Goal: Ask a question

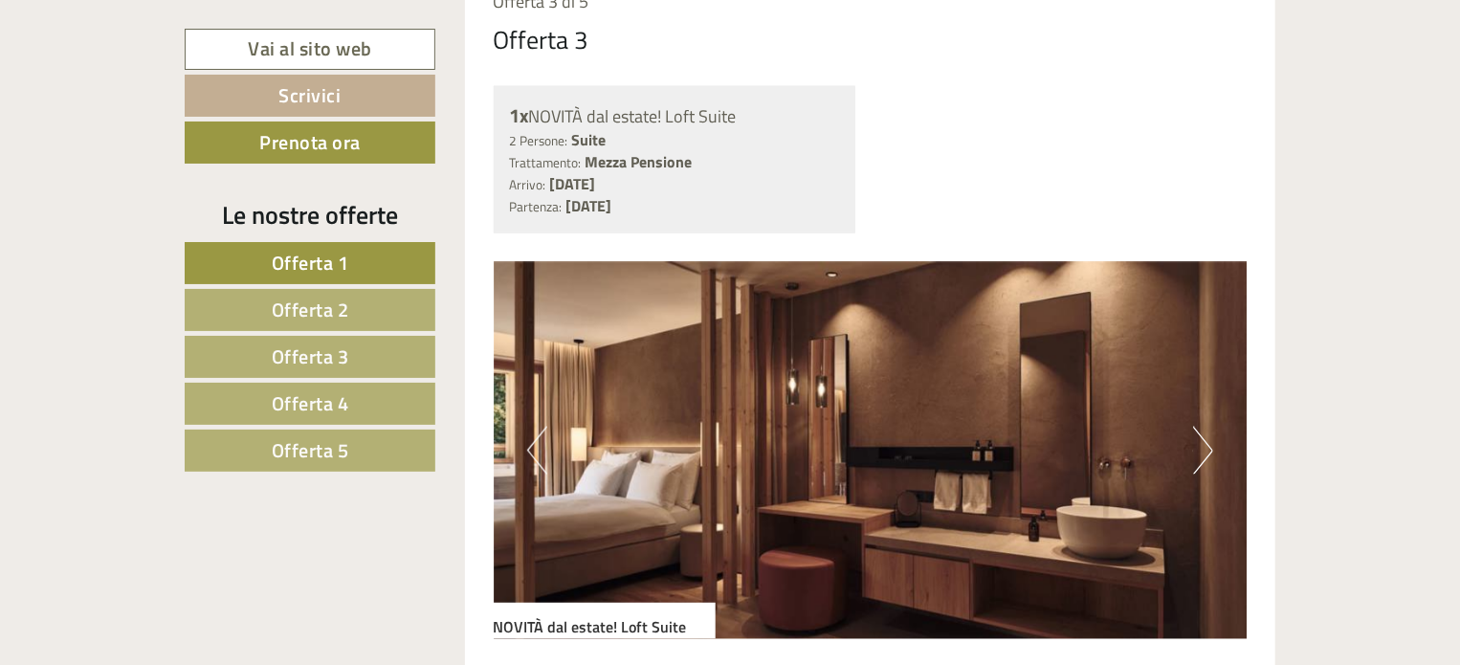
scroll to position [4879, 0]
click at [335, 405] on span "Offerta 4" at bounding box center [310, 403] width 77 height 30
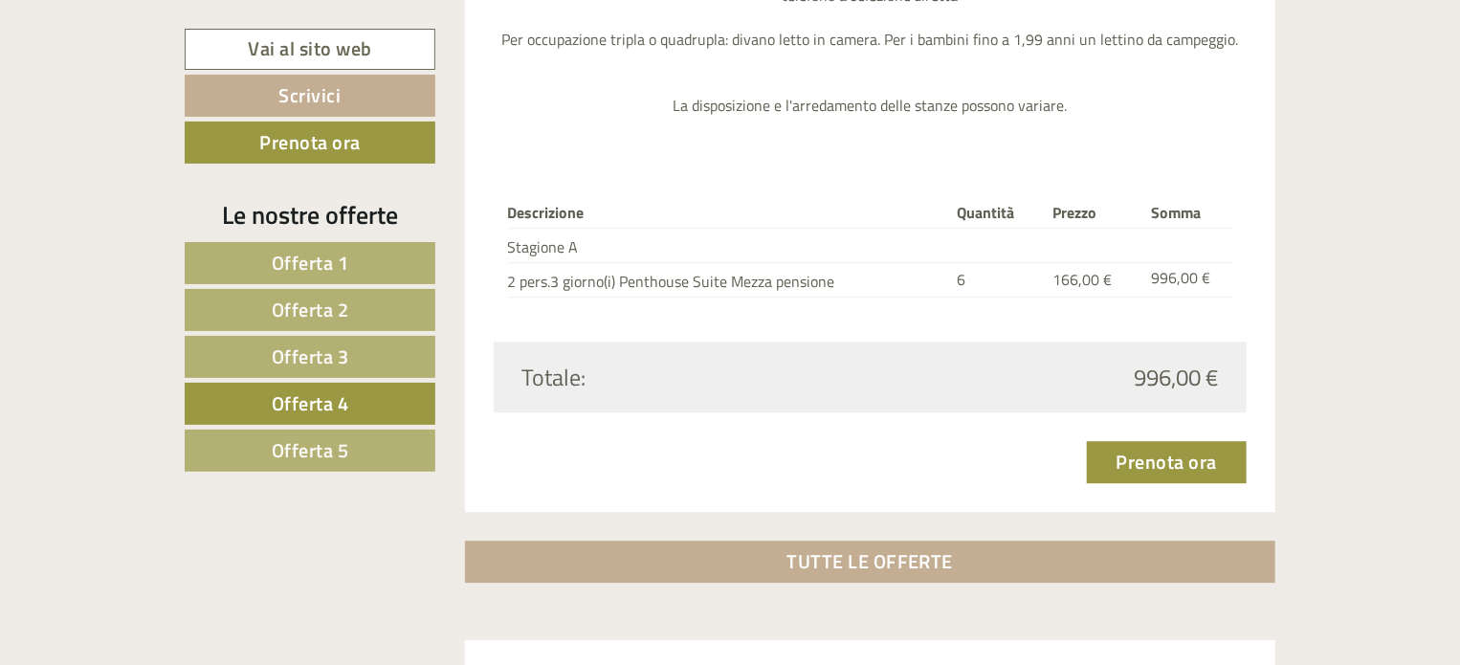
scroll to position [2510, 0]
click at [298, 441] on span "Offerta 5" at bounding box center [310, 450] width 77 height 30
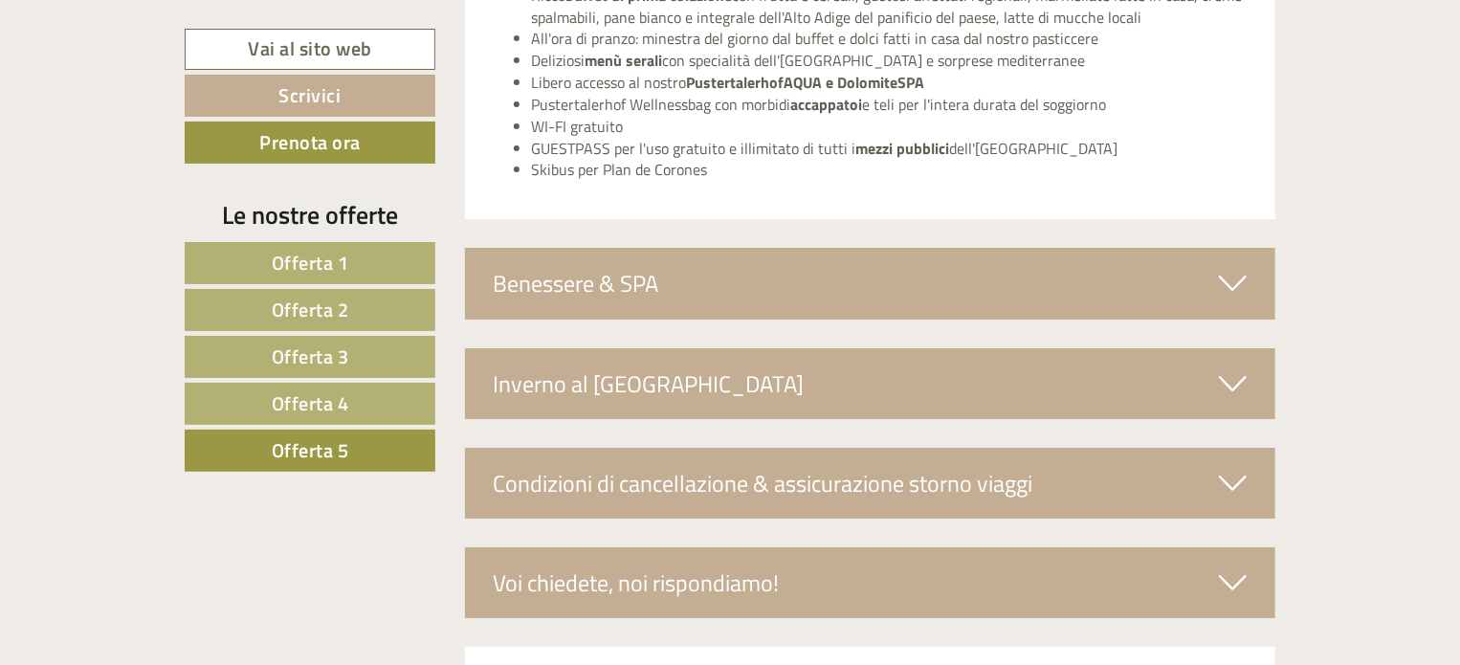
scroll to position [3340, 0]
click at [861, 290] on div "Benessere & SPA" at bounding box center [870, 282] width 811 height 71
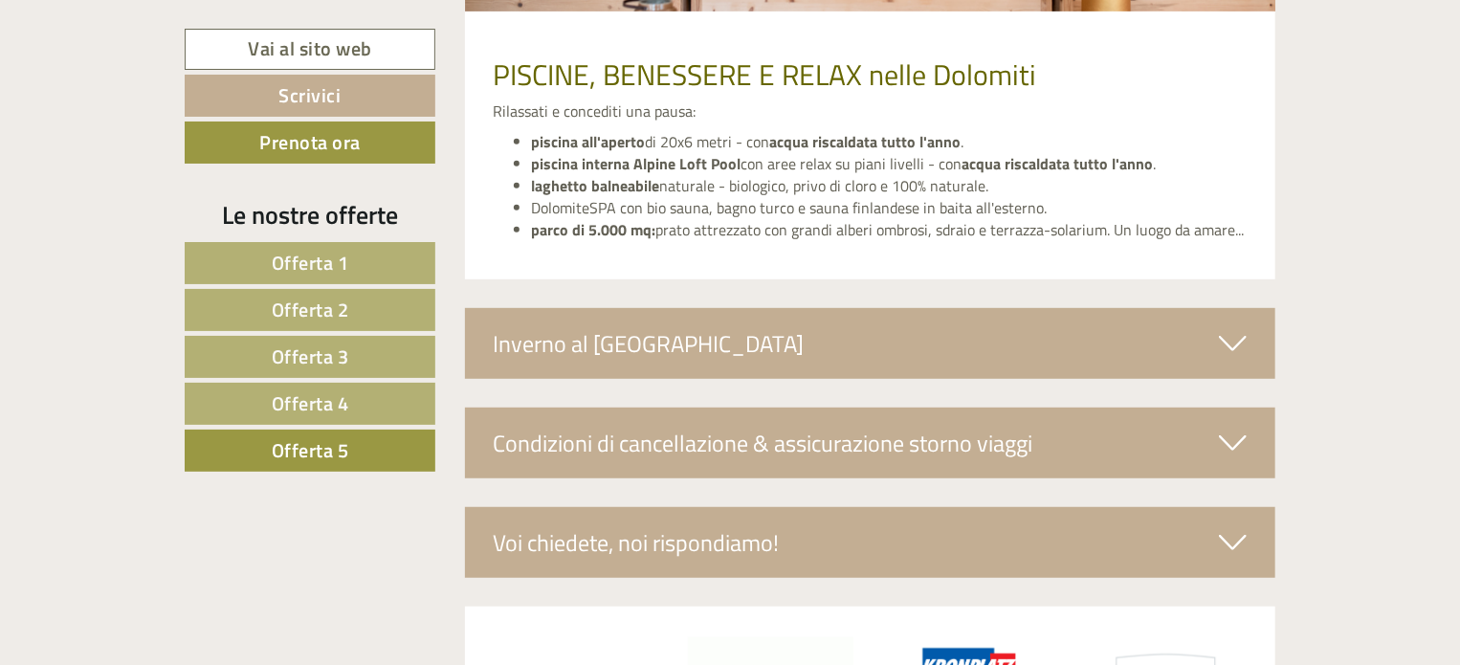
scroll to position [4058, 0]
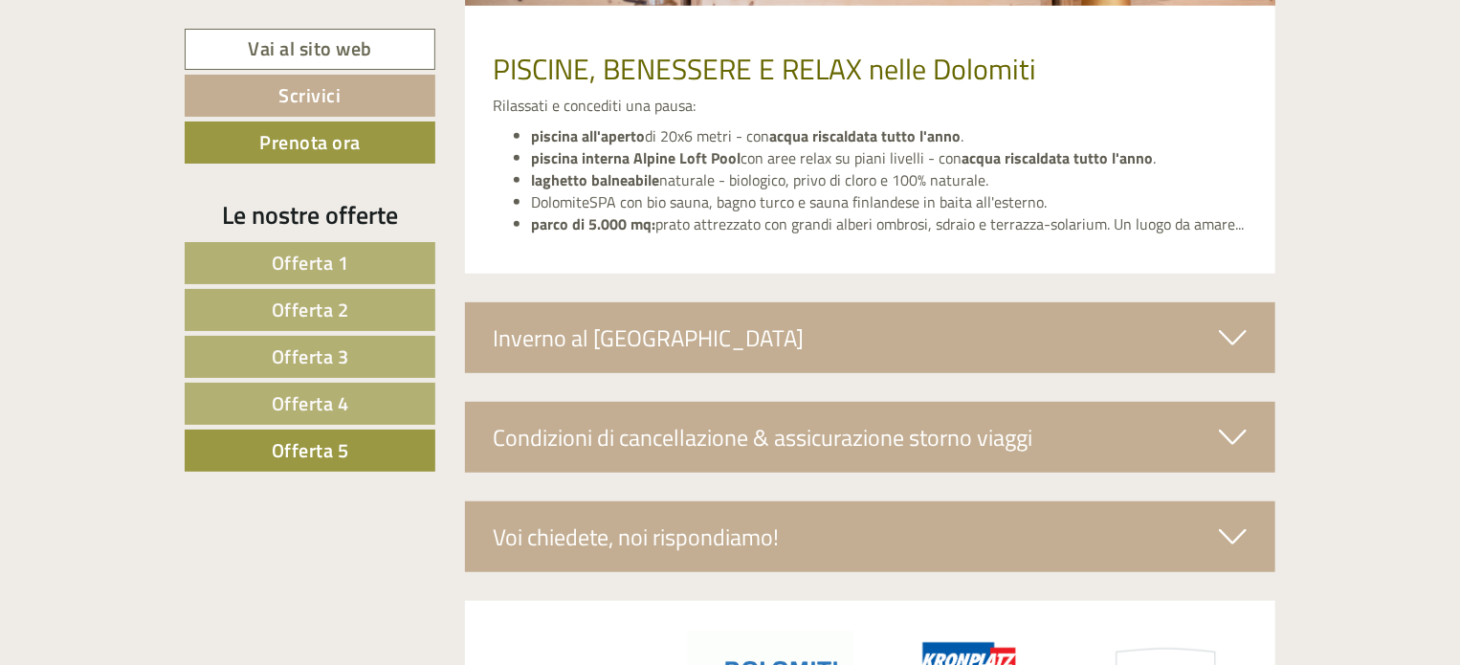
click at [853, 320] on div "Inverno al [GEOGRAPHIC_DATA]" at bounding box center [870, 337] width 811 height 71
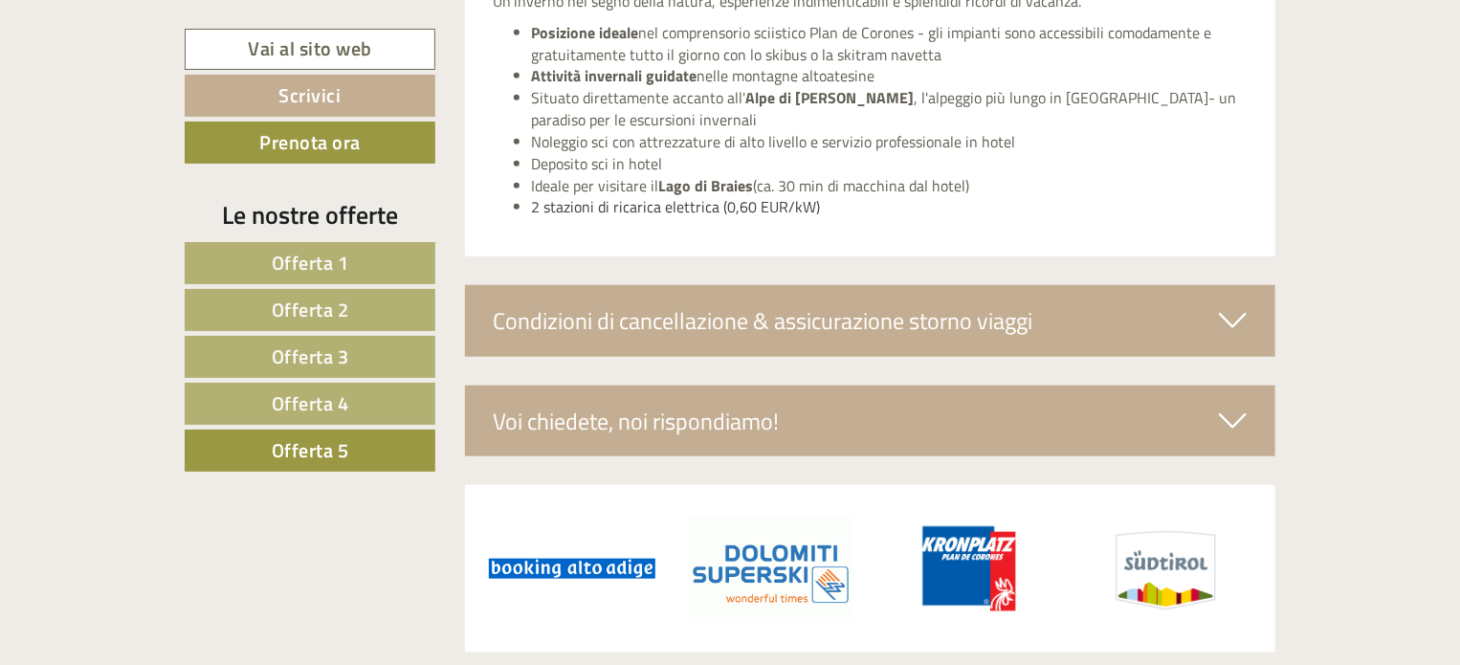
scroll to position [4488, 0]
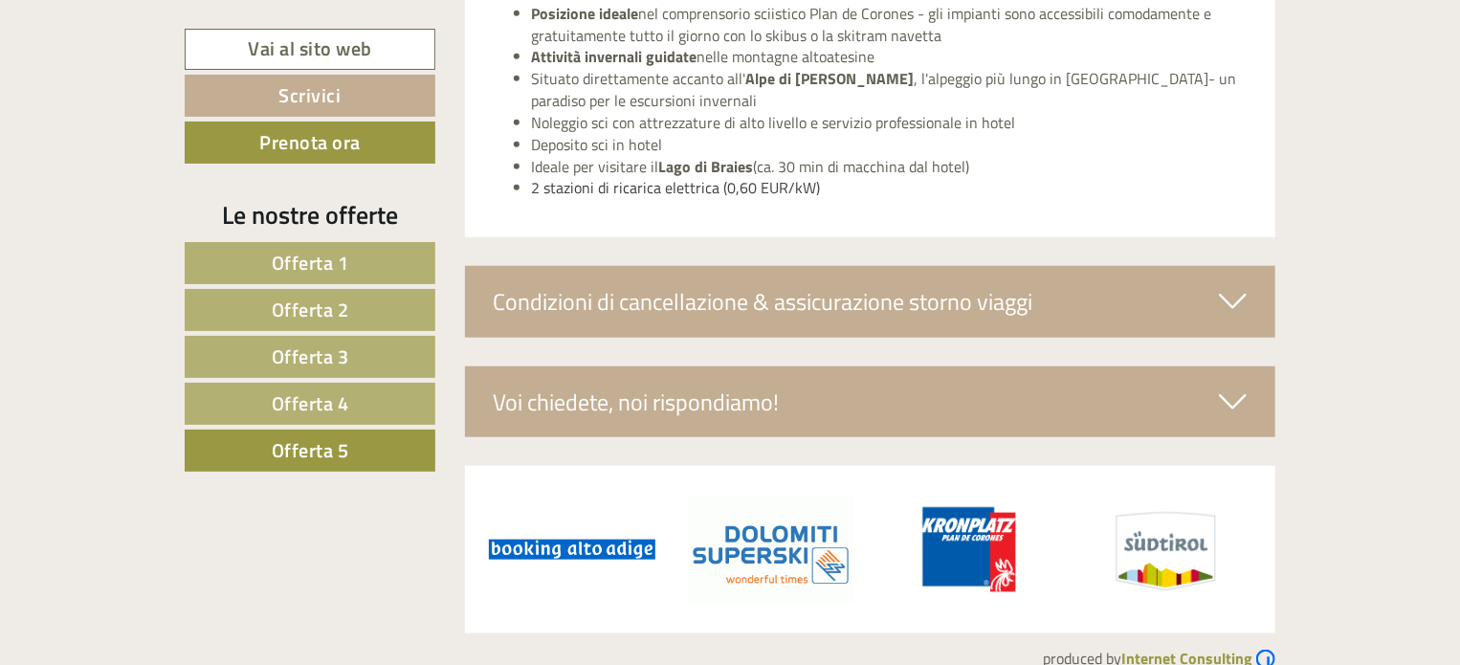
click at [830, 374] on div "Voi chiedete, noi rispondiamo!" at bounding box center [870, 401] width 811 height 71
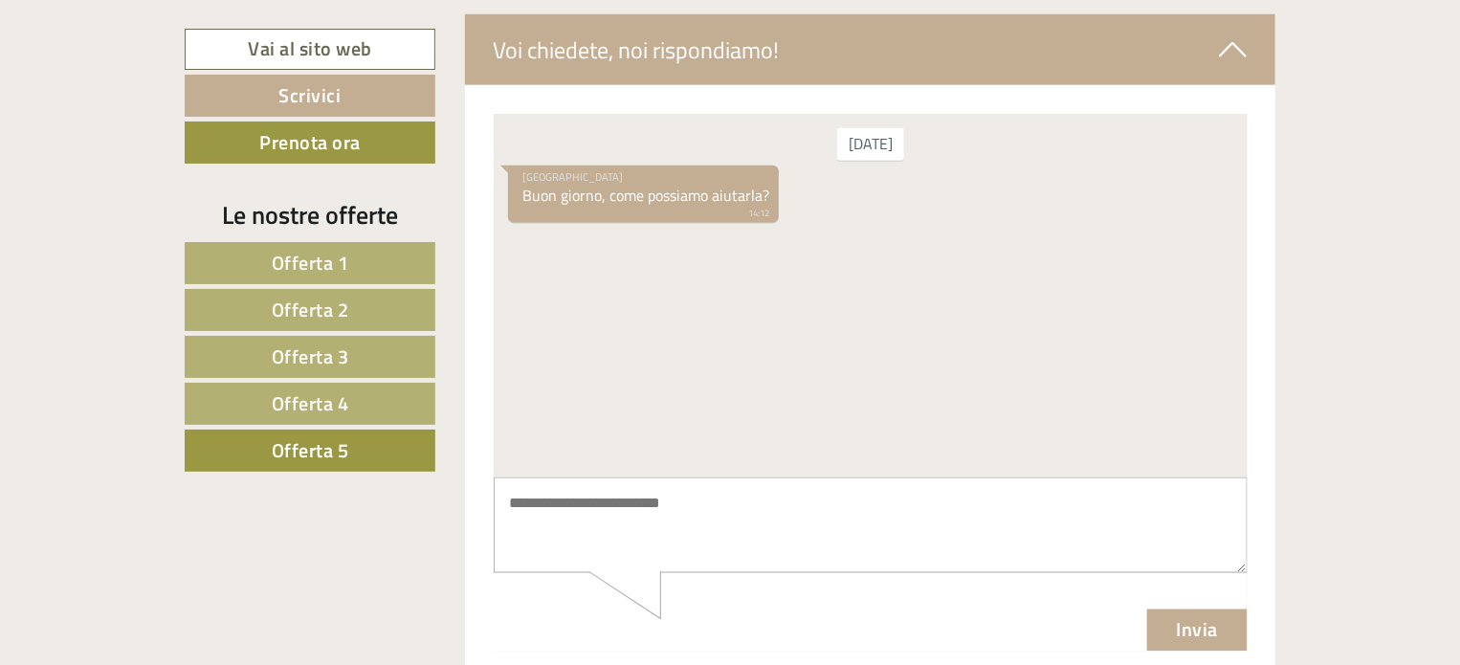
scroll to position [4847, 0]
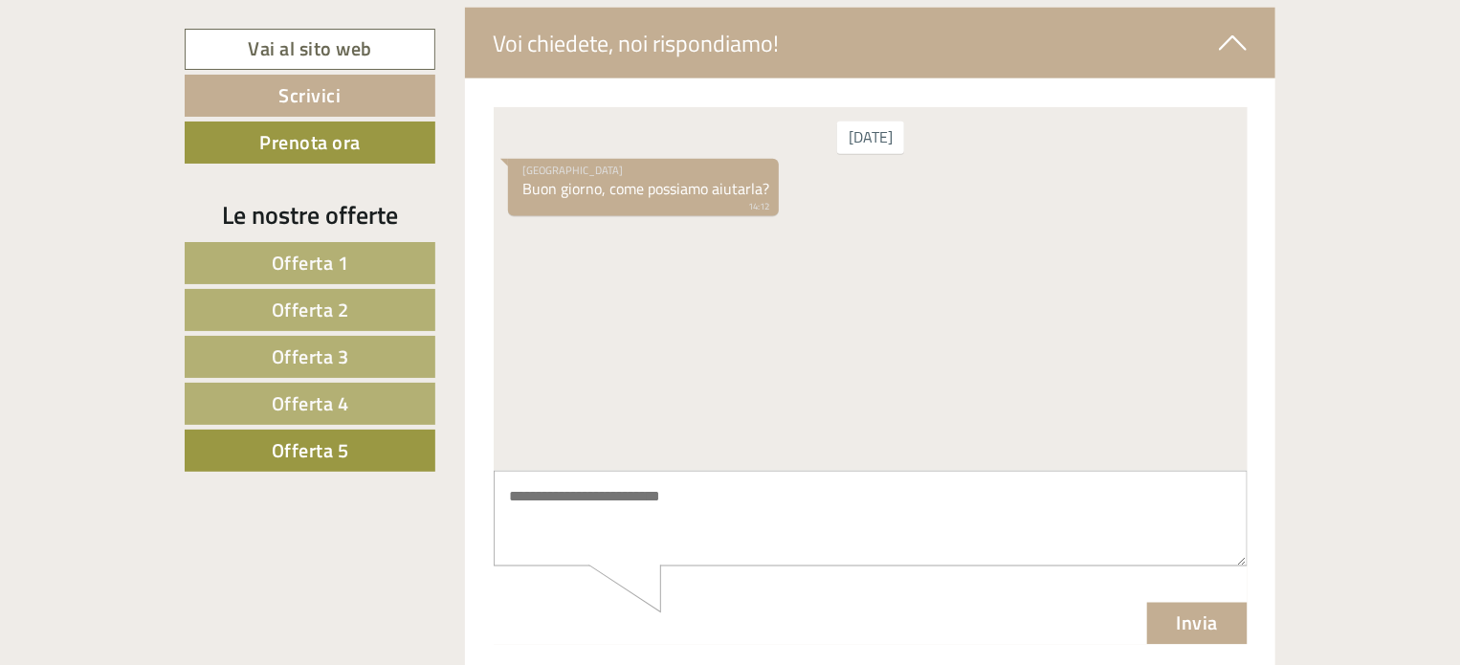
click at [840, 512] on textarea at bounding box center [870, 518] width 754 height 97
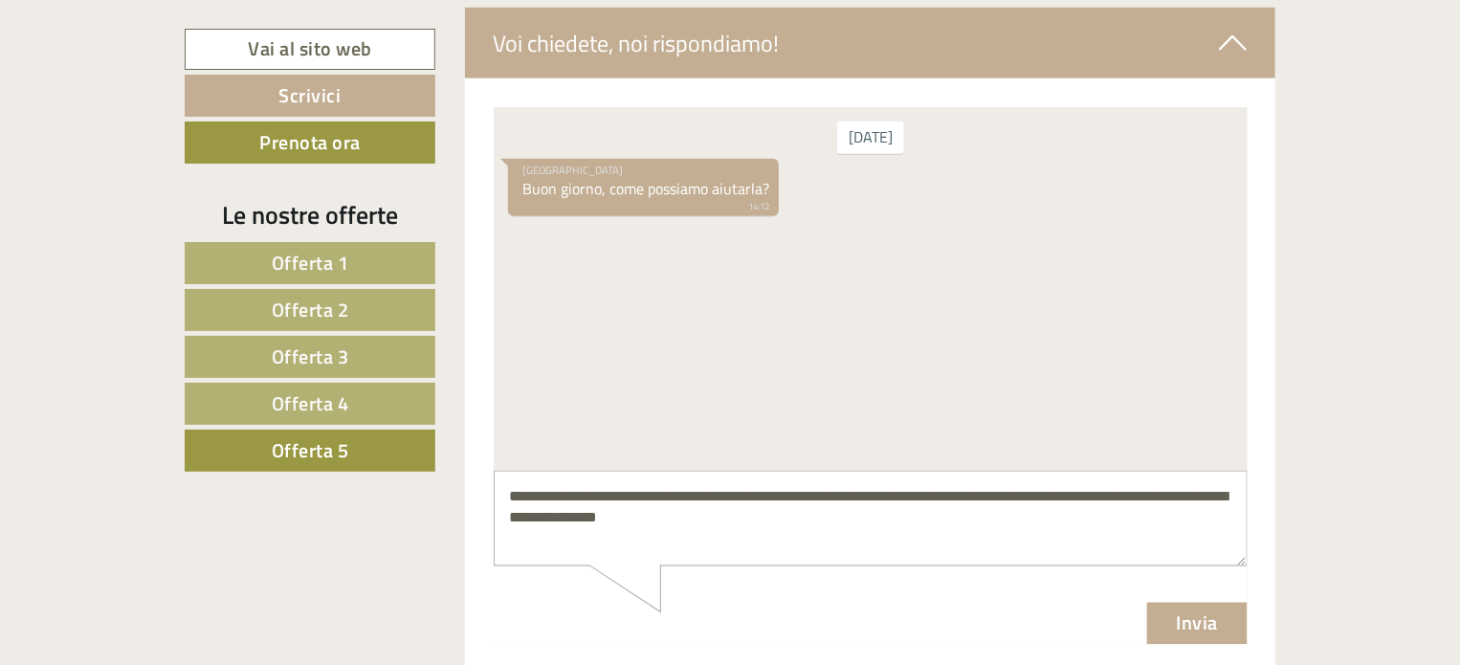
type textarea "**********"
click at [1184, 631] on button "Invia" at bounding box center [1196, 623] width 101 height 42
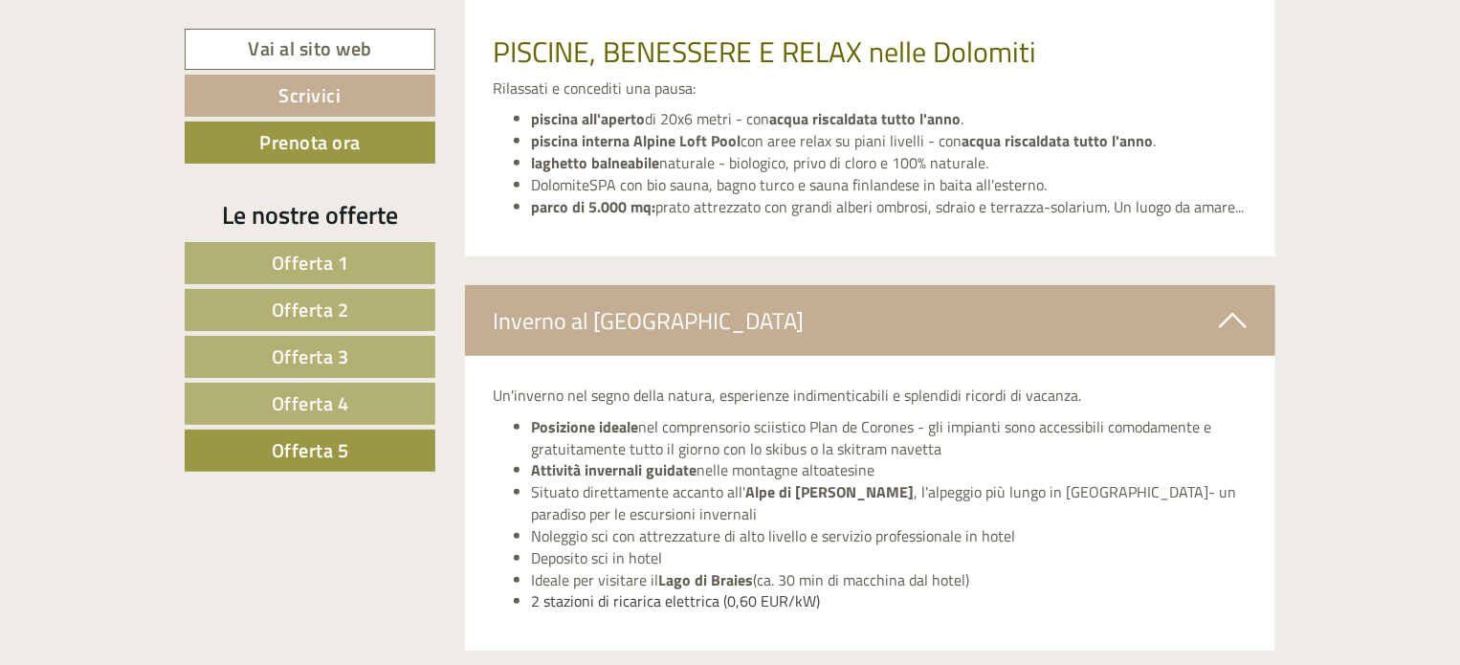
scroll to position [4062, 0]
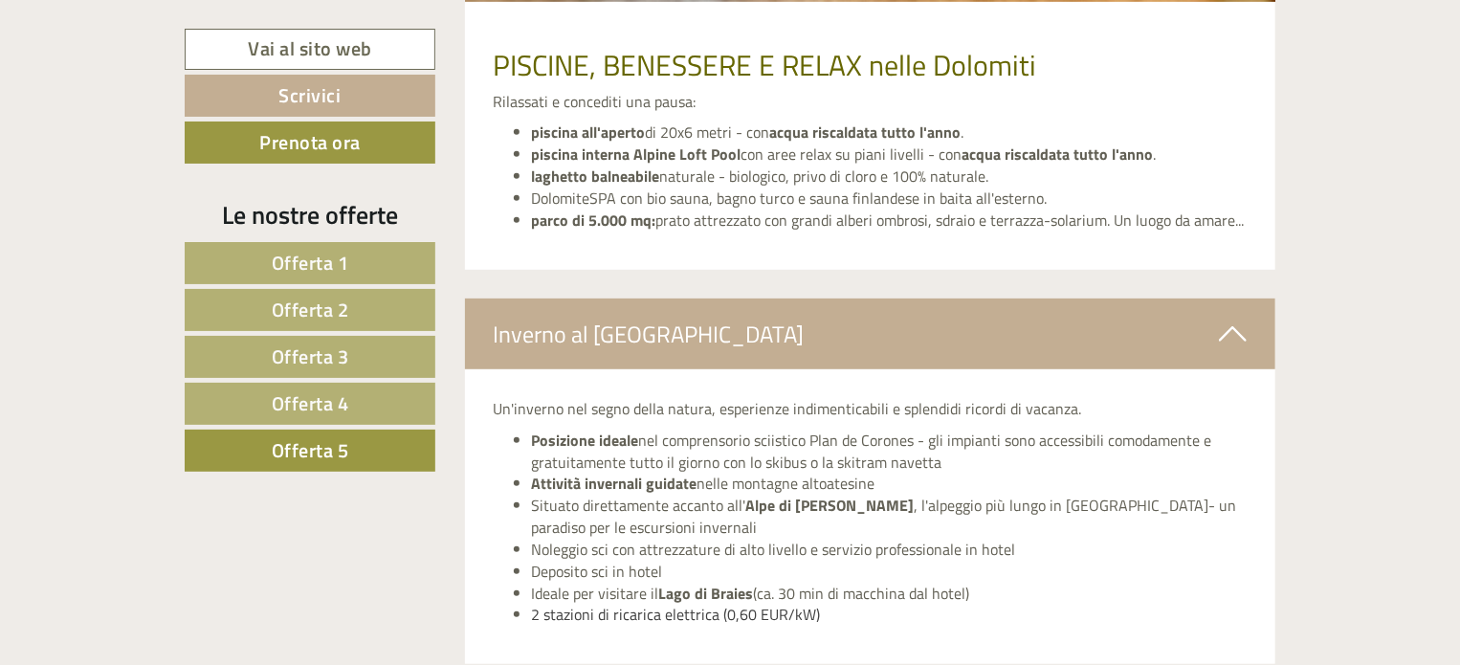
click at [1224, 340] on icon at bounding box center [1233, 334] width 28 height 33
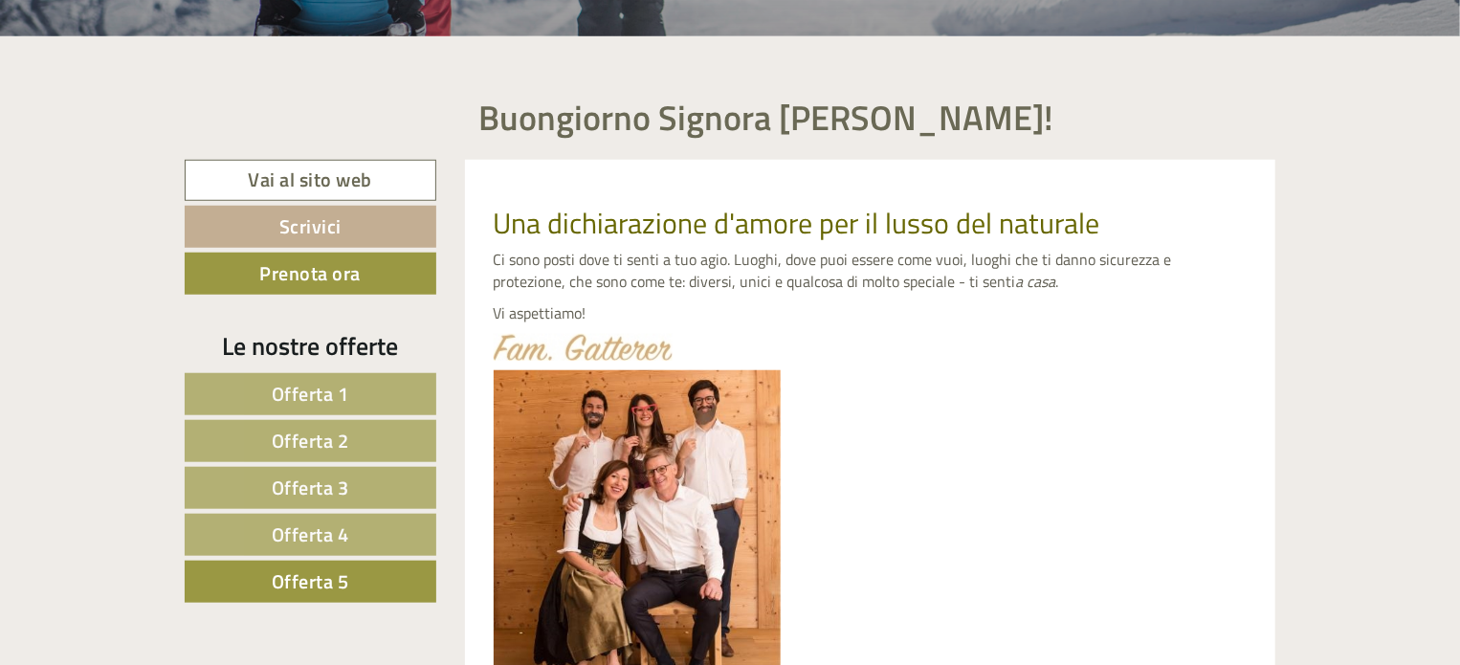
scroll to position [680, 0]
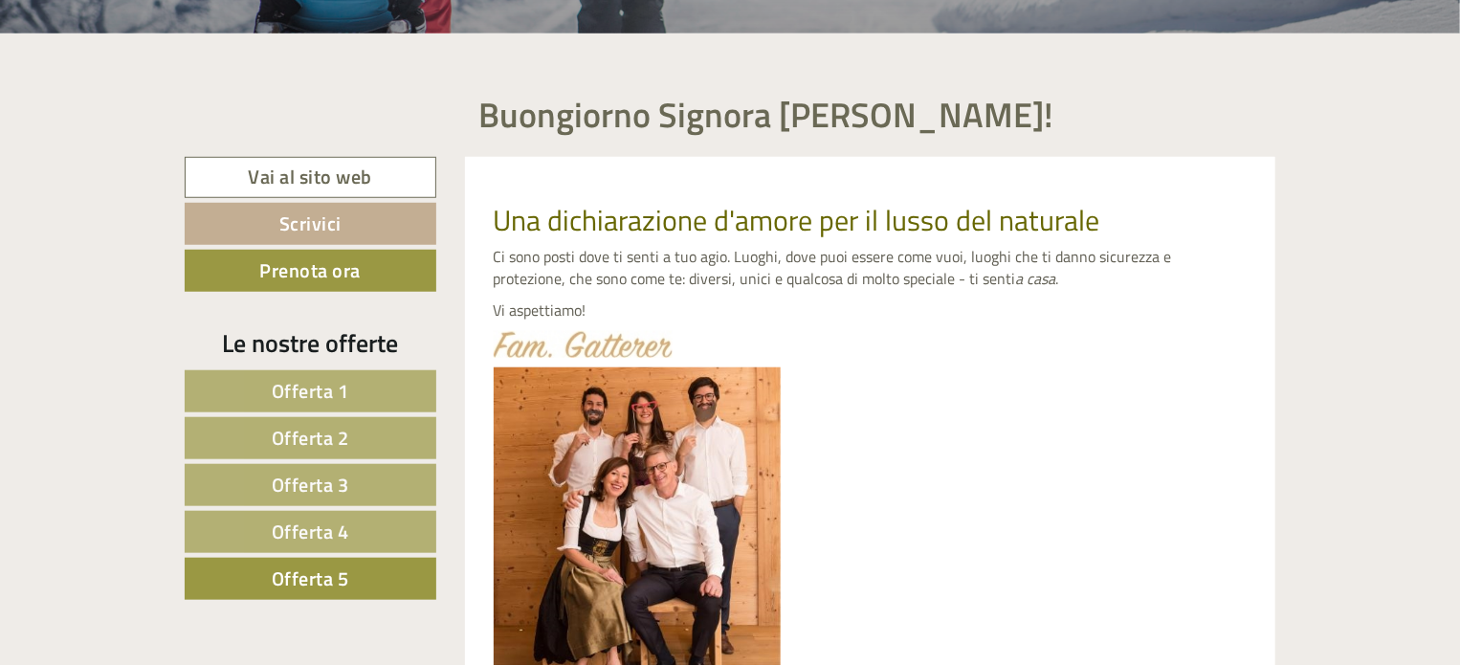
click at [364, 374] on link "Offerta 1" at bounding box center [311, 391] width 252 height 42
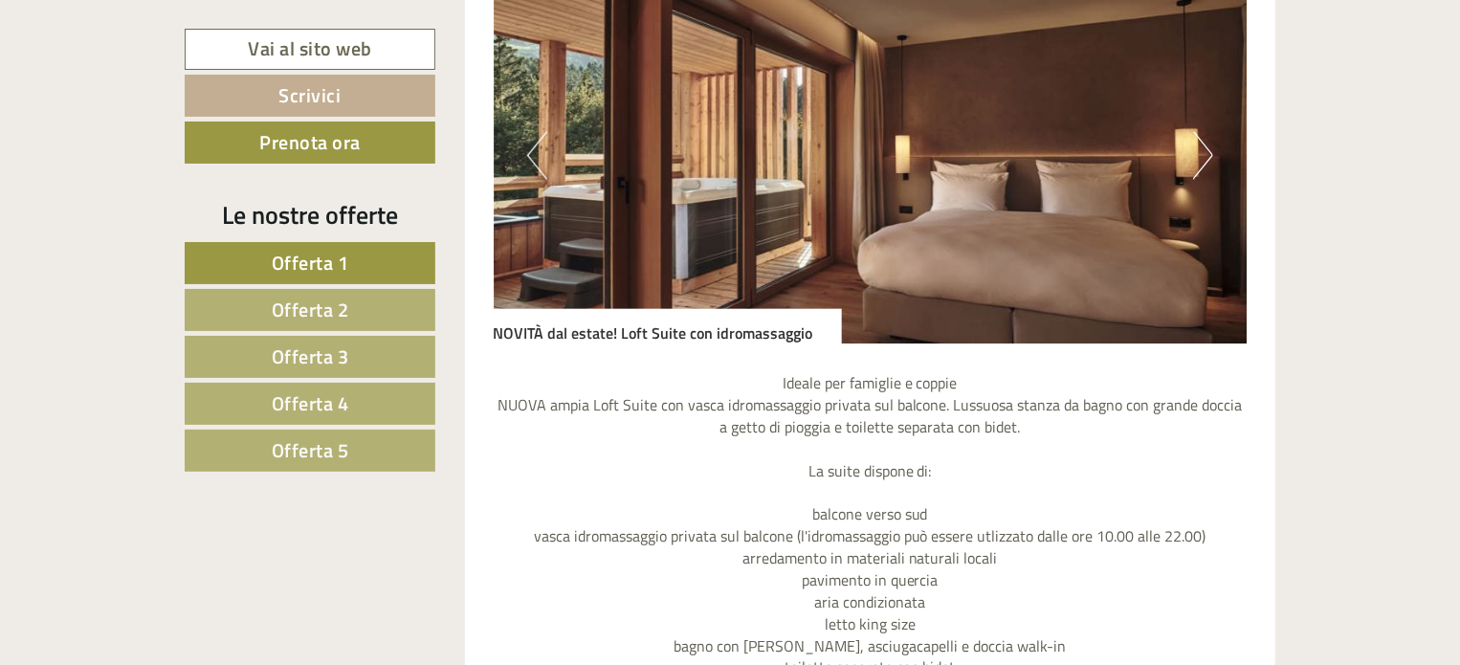
scroll to position [1819, 0]
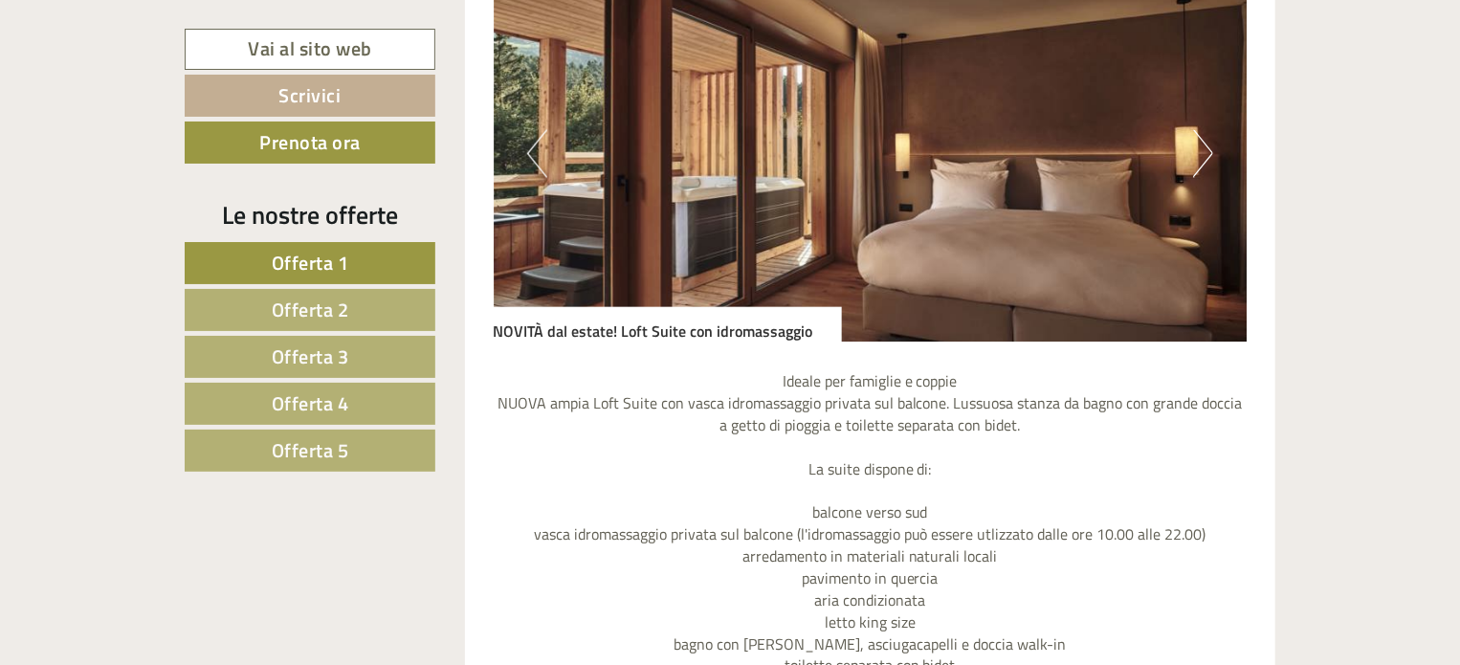
click at [1213, 147] on img at bounding box center [871, 154] width 754 height 377
click at [1202, 152] on button "Next" at bounding box center [1203, 154] width 20 height 48
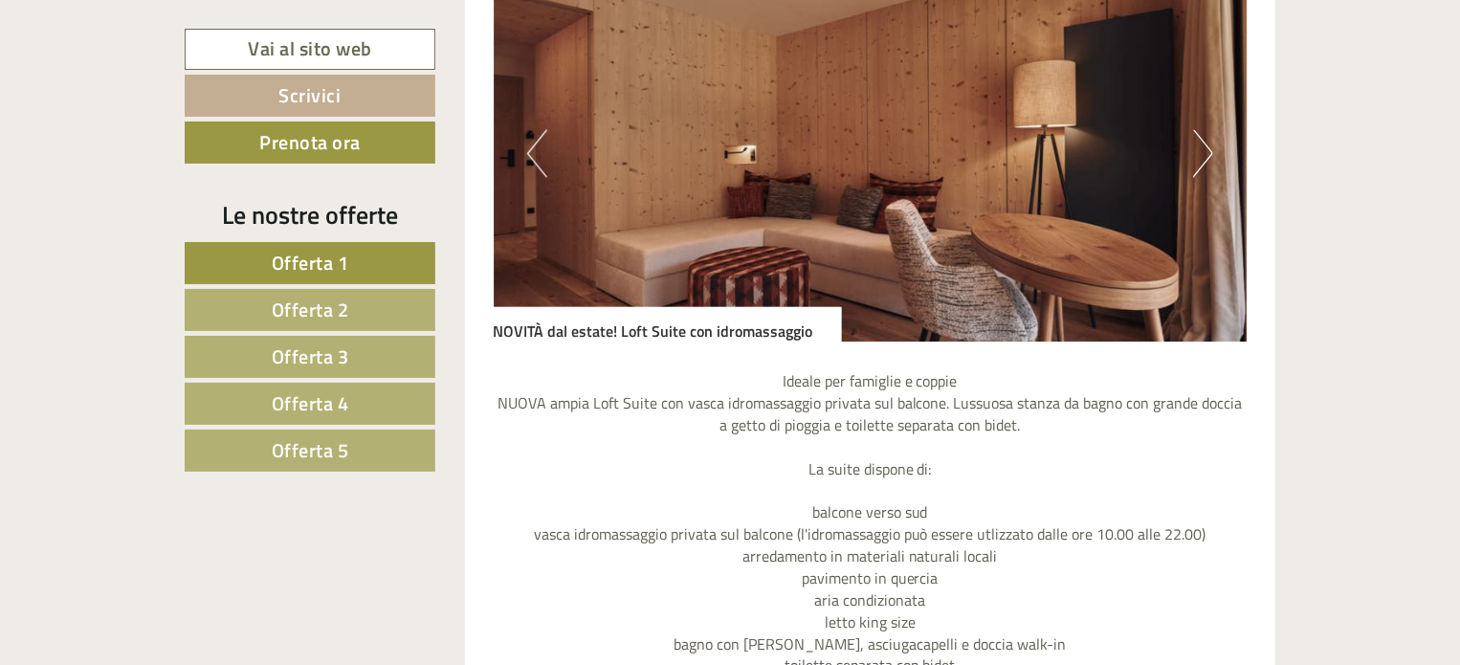
click at [1202, 152] on button "Next" at bounding box center [1203, 154] width 20 height 48
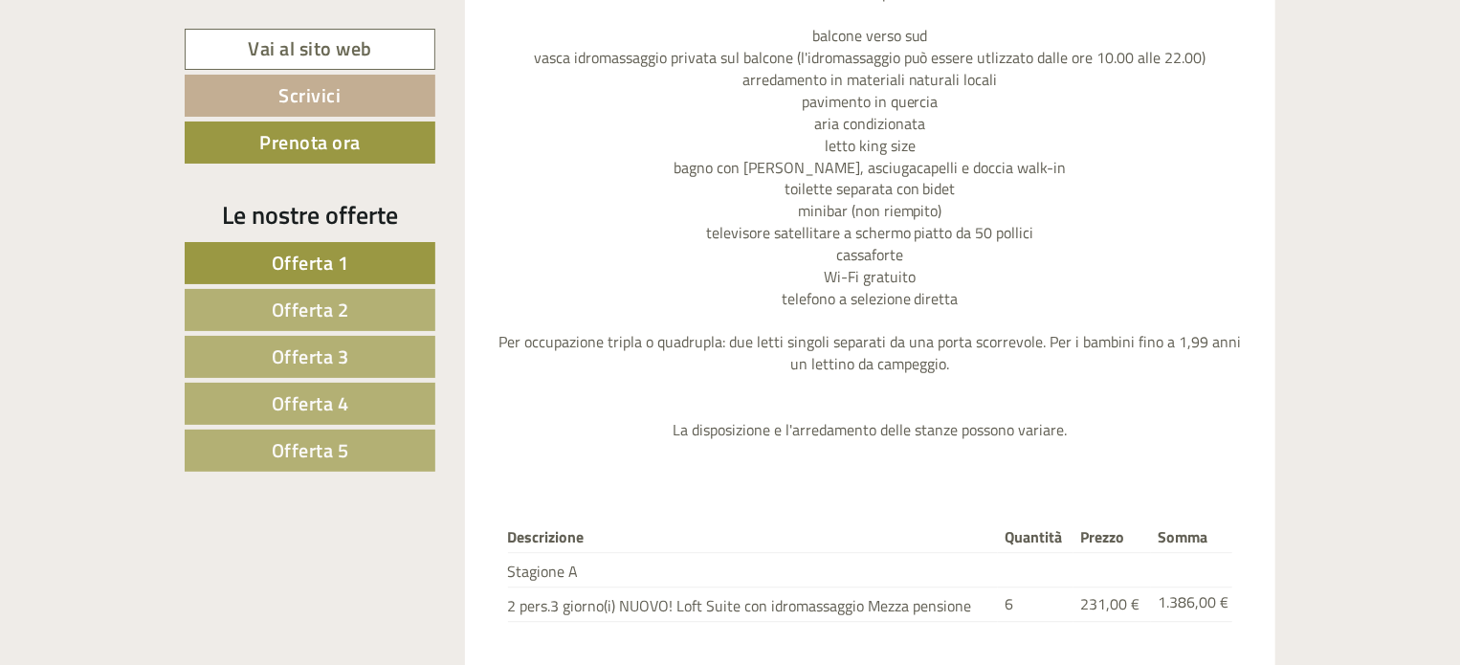
scroll to position [2298, 0]
click at [348, 439] on span "Offerta 5" at bounding box center [310, 450] width 77 height 30
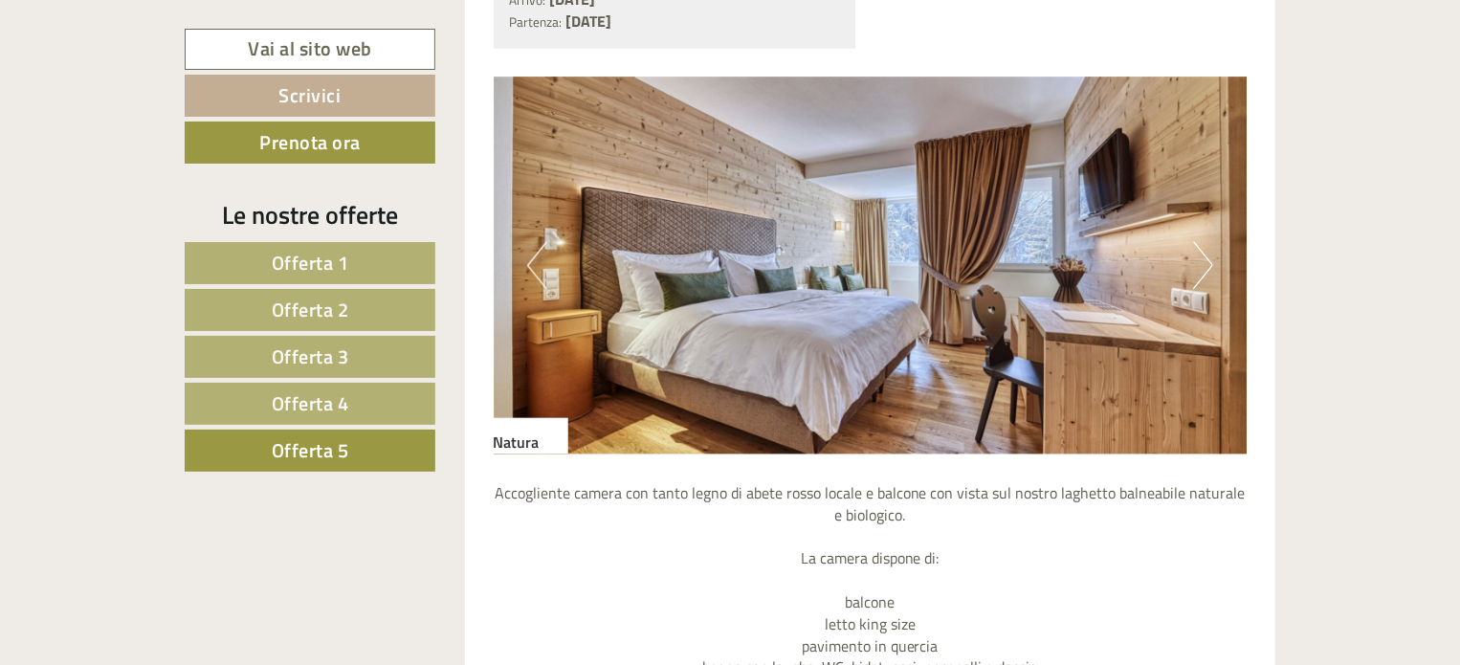
scroll to position [1683, 0]
click at [1203, 268] on button "Next" at bounding box center [1203, 267] width 20 height 48
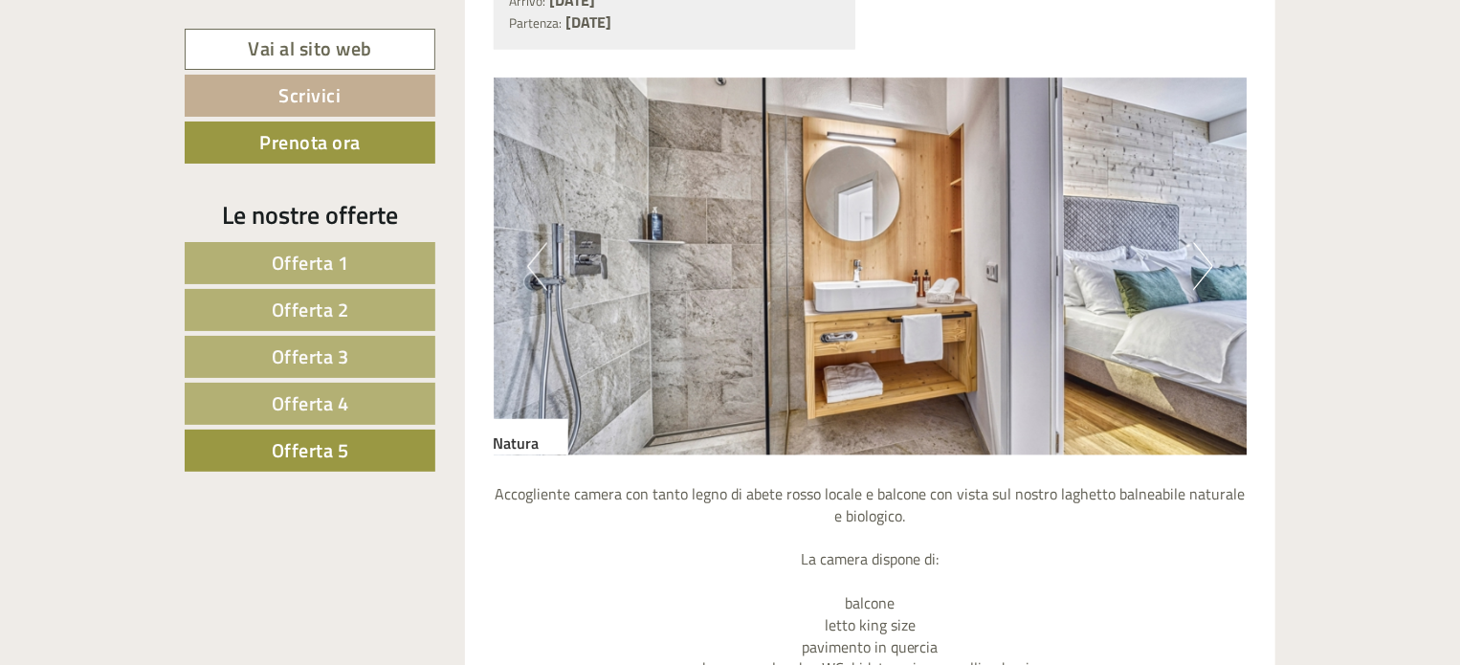
click at [1203, 268] on button "Next" at bounding box center [1203, 267] width 20 height 48
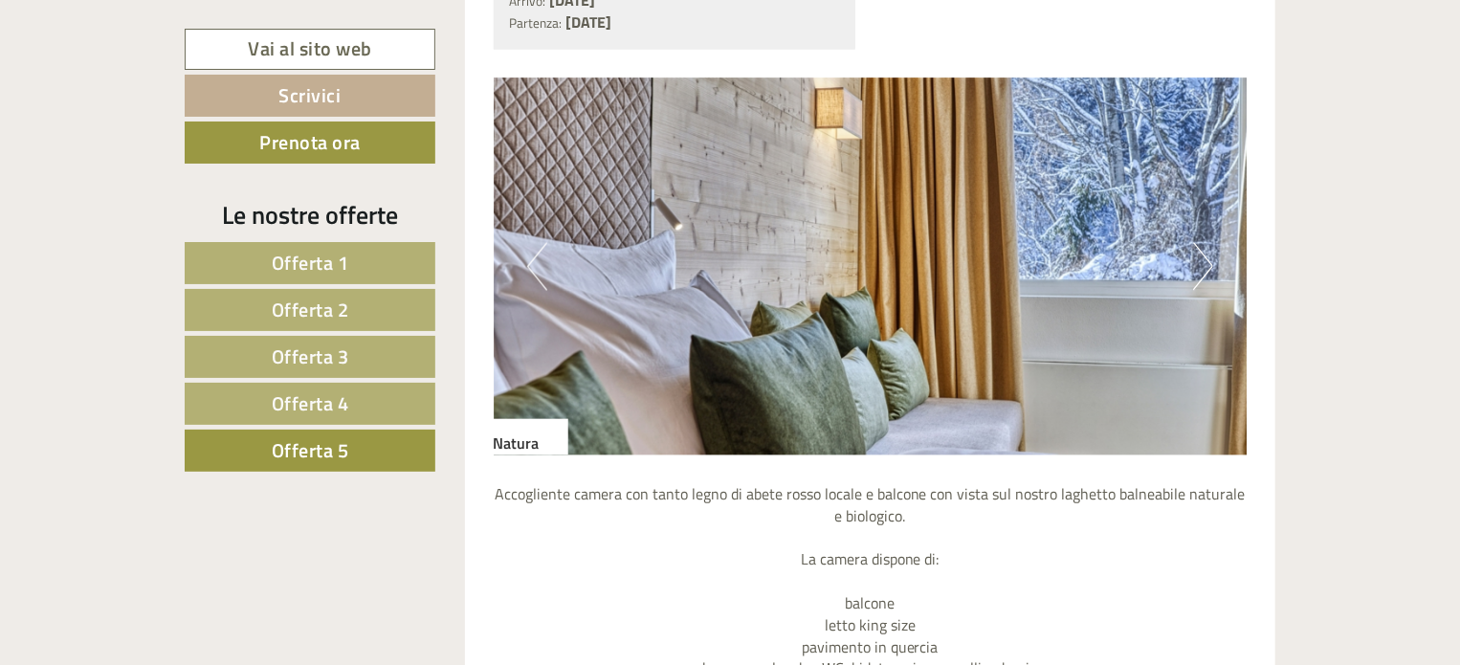
click at [1203, 268] on button "Next" at bounding box center [1203, 267] width 20 height 48
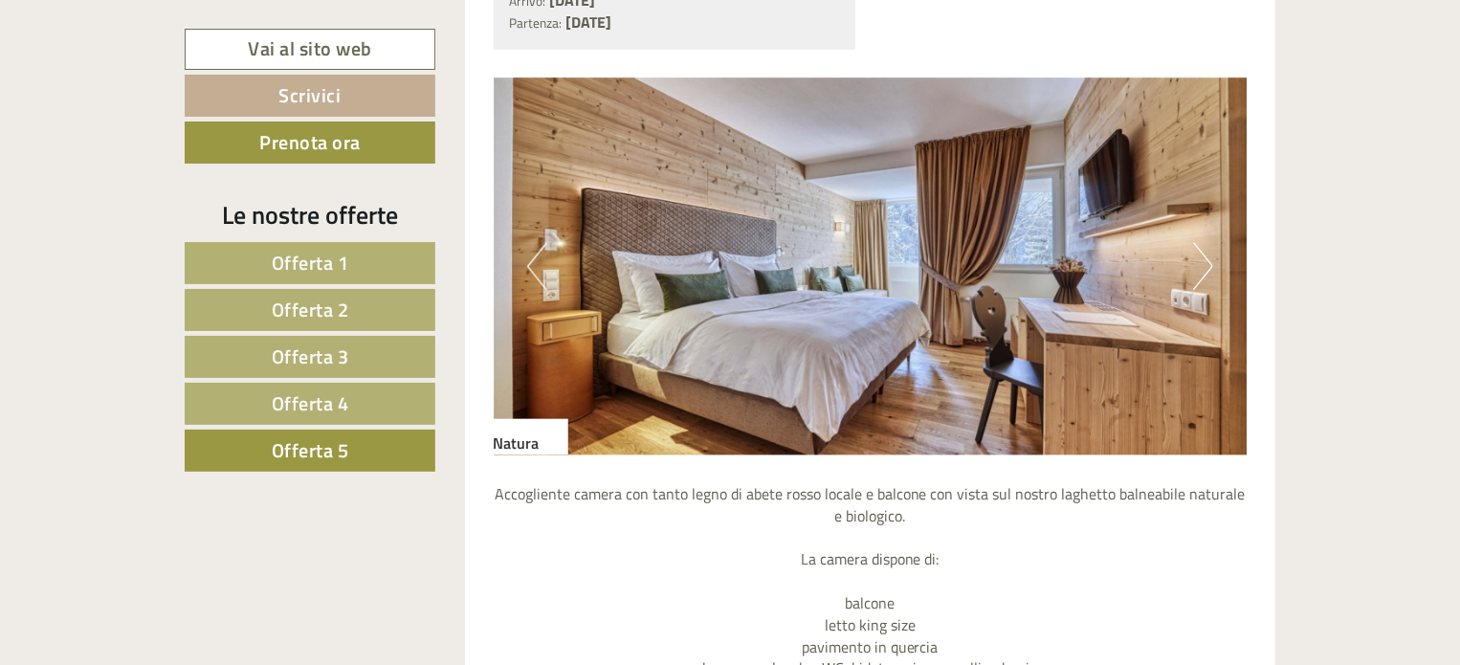
click at [1203, 268] on button "Next" at bounding box center [1203, 267] width 20 height 48
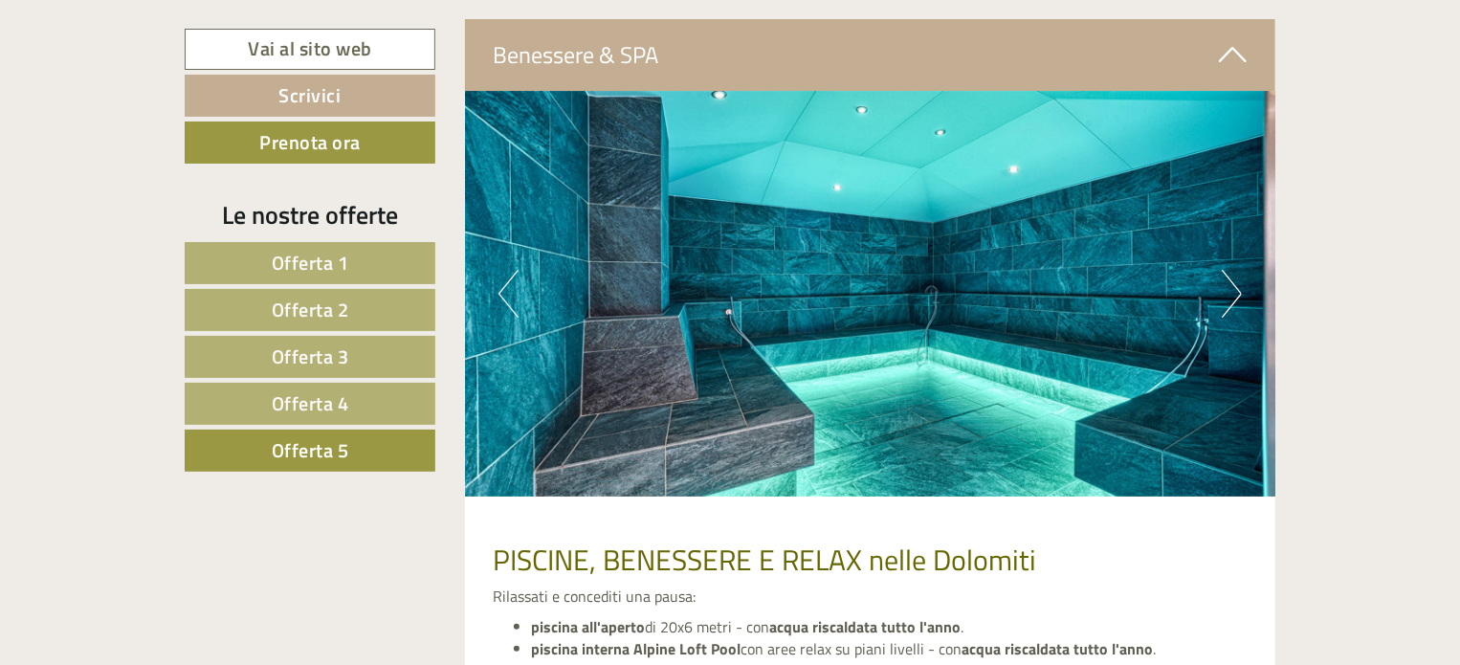
scroll to position [3568, 0]
click at [1230, 284] on button "Next" at bounding box center [1232, 293] width 20 height 48
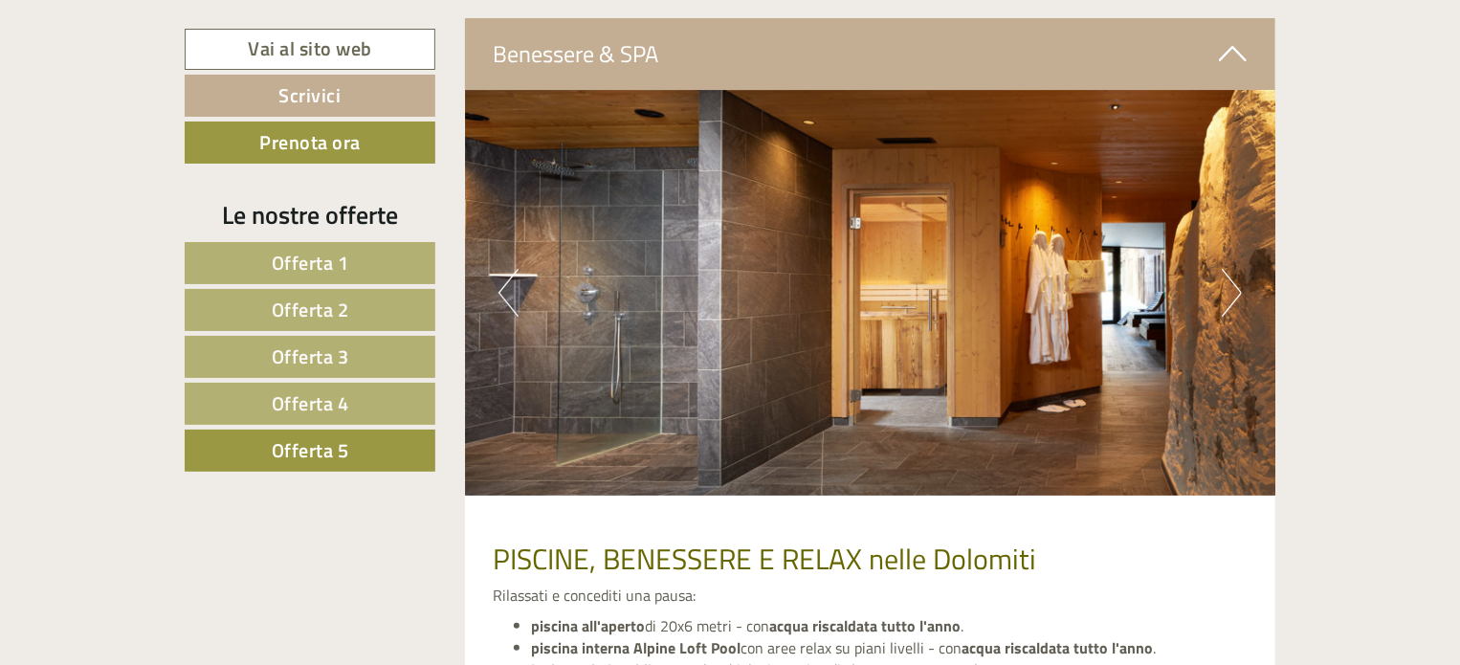
click at [1230, 284] on button "Next" at bounding box center [1232, 293] width 20 height 48
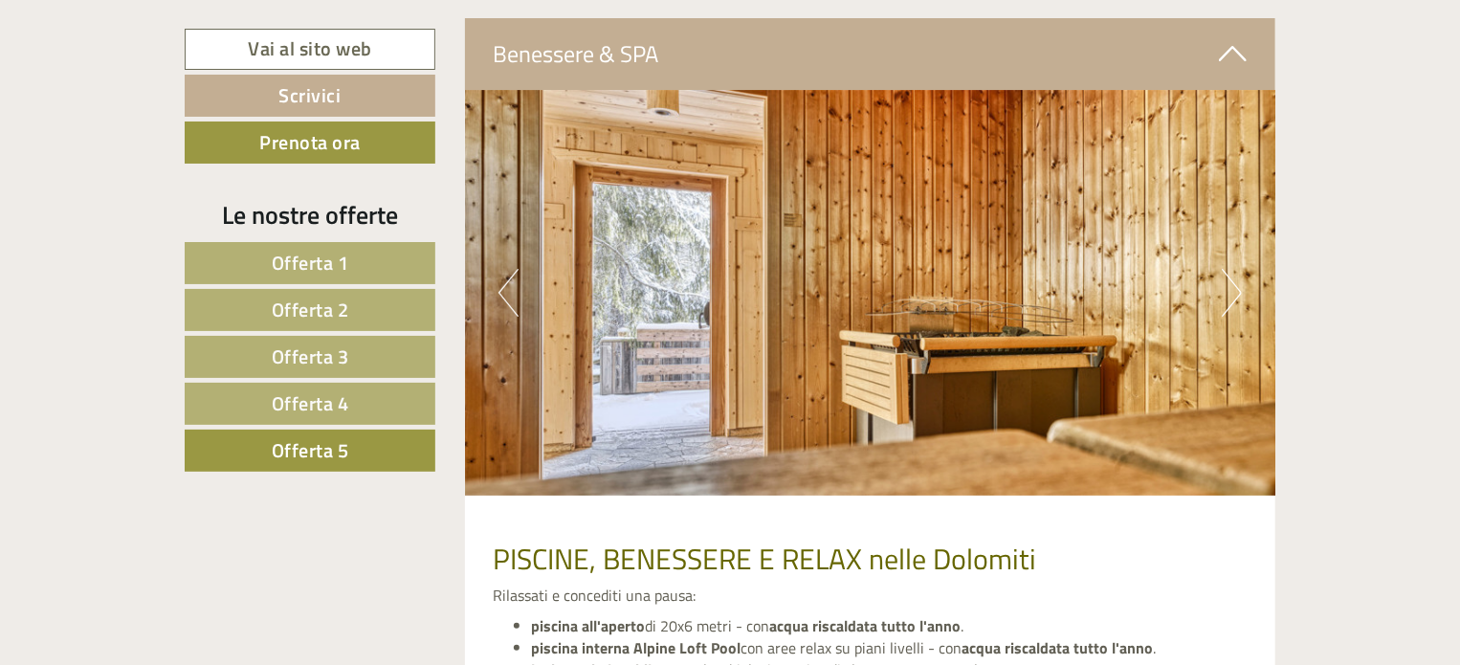
click at [1230, 284] on button "Next" at bounding box center [1232, 293] width 20 height 48
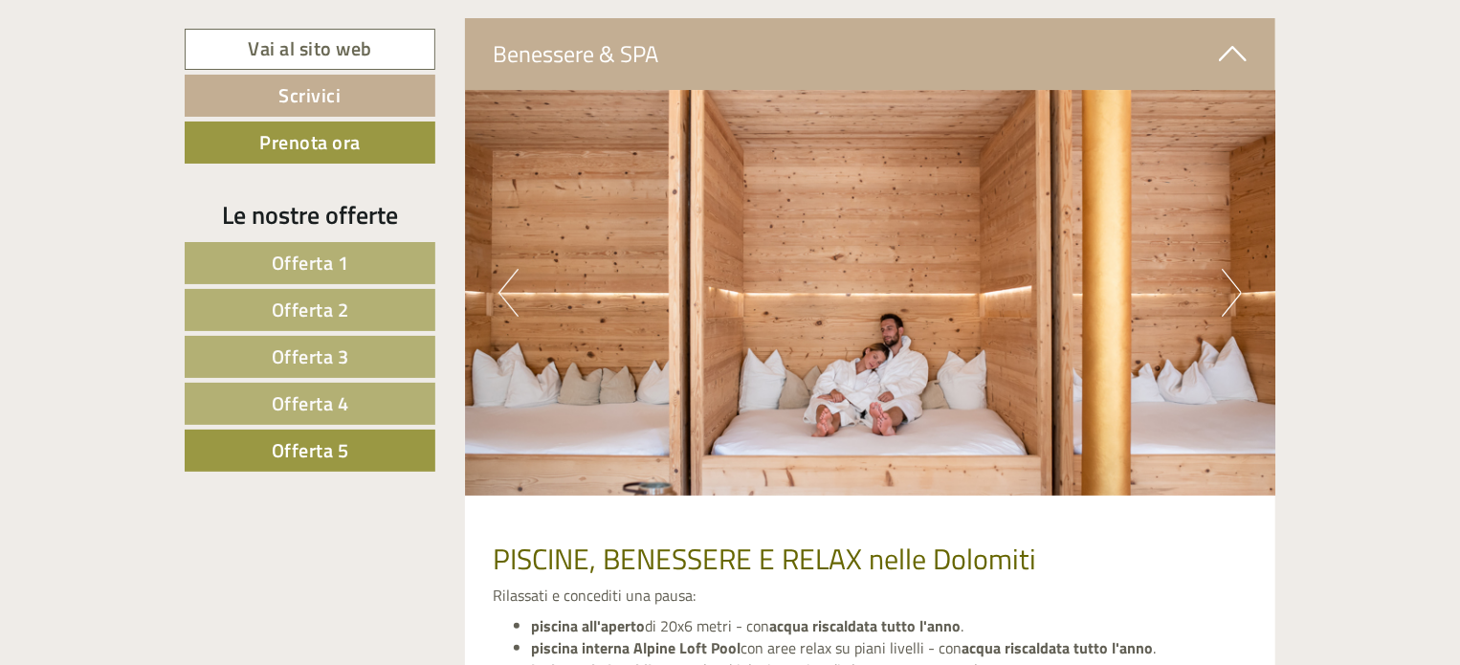
click at [1230, 284] on button "Next" at bounding box center [1232, 293] width 20 height 48
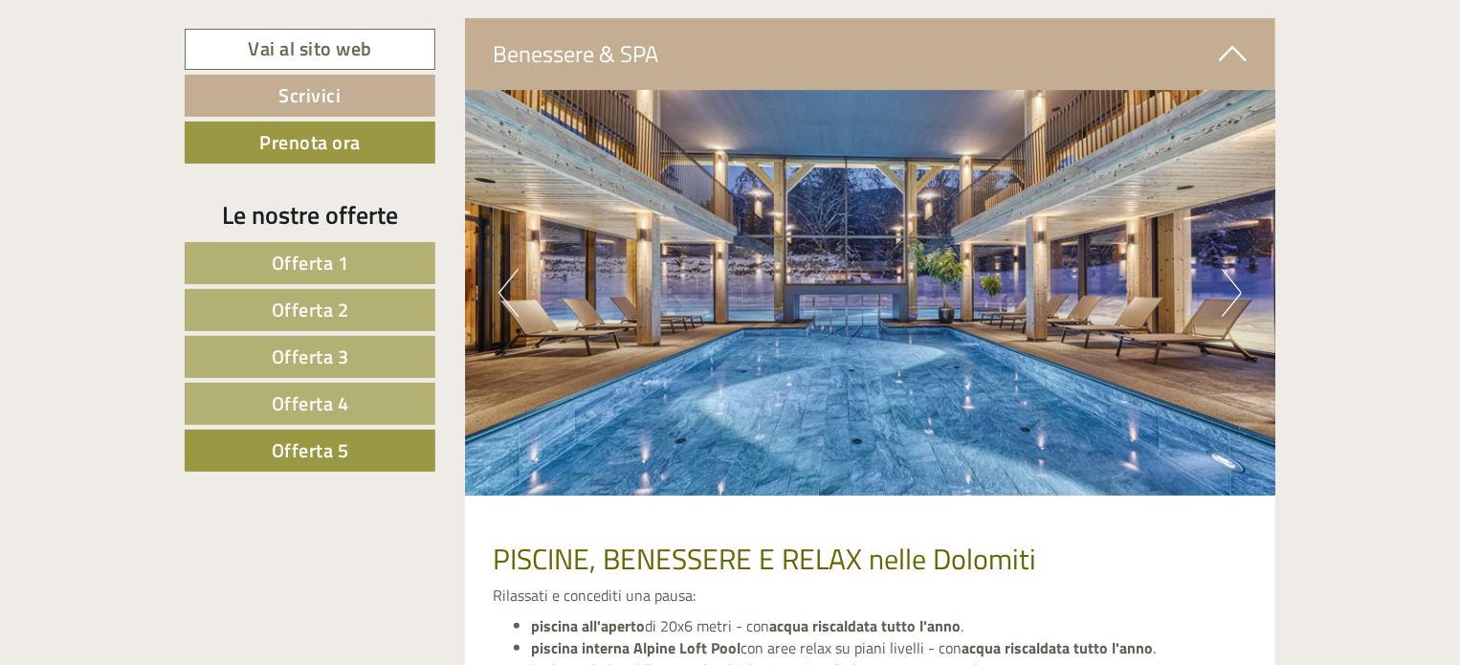
click at [1230, 284] on button "Next" at bounding box center [1232, 293] width 20 height 48
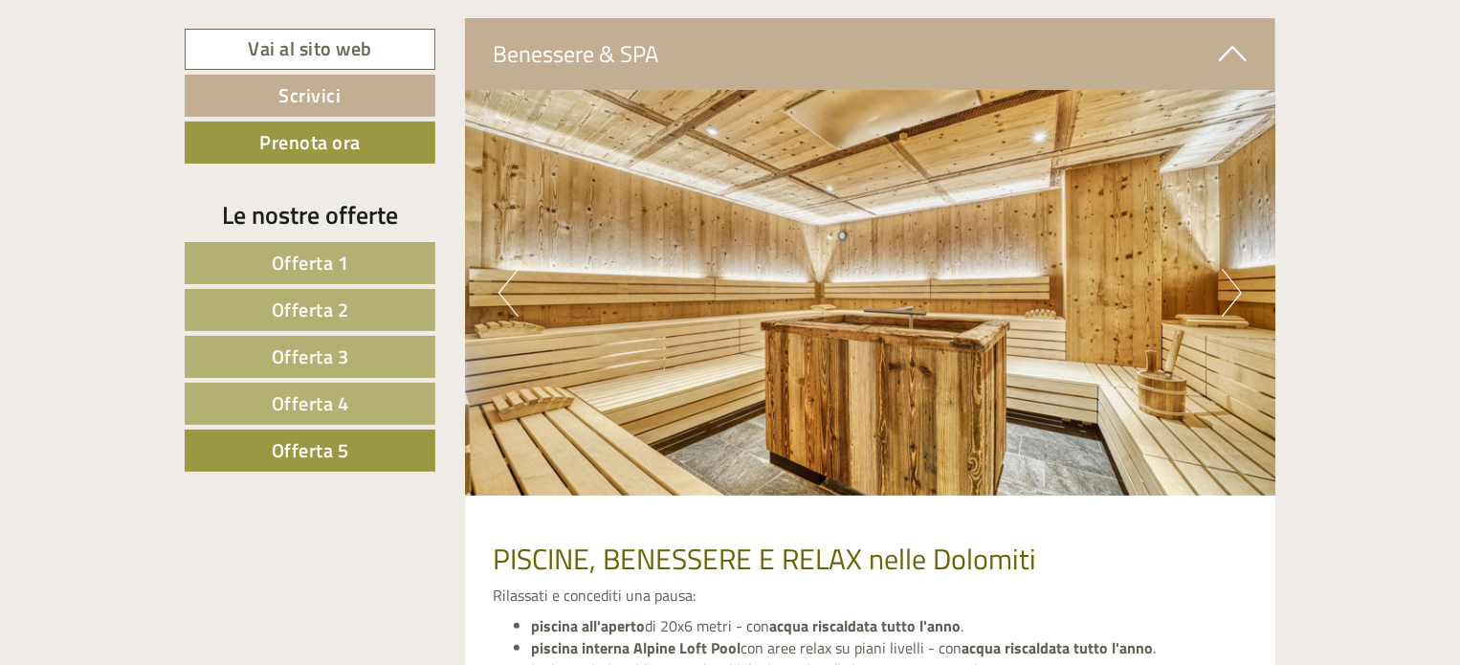
click at [1230, 284] on button "Next" at bounding box center [1232, 293] width 20 height 48
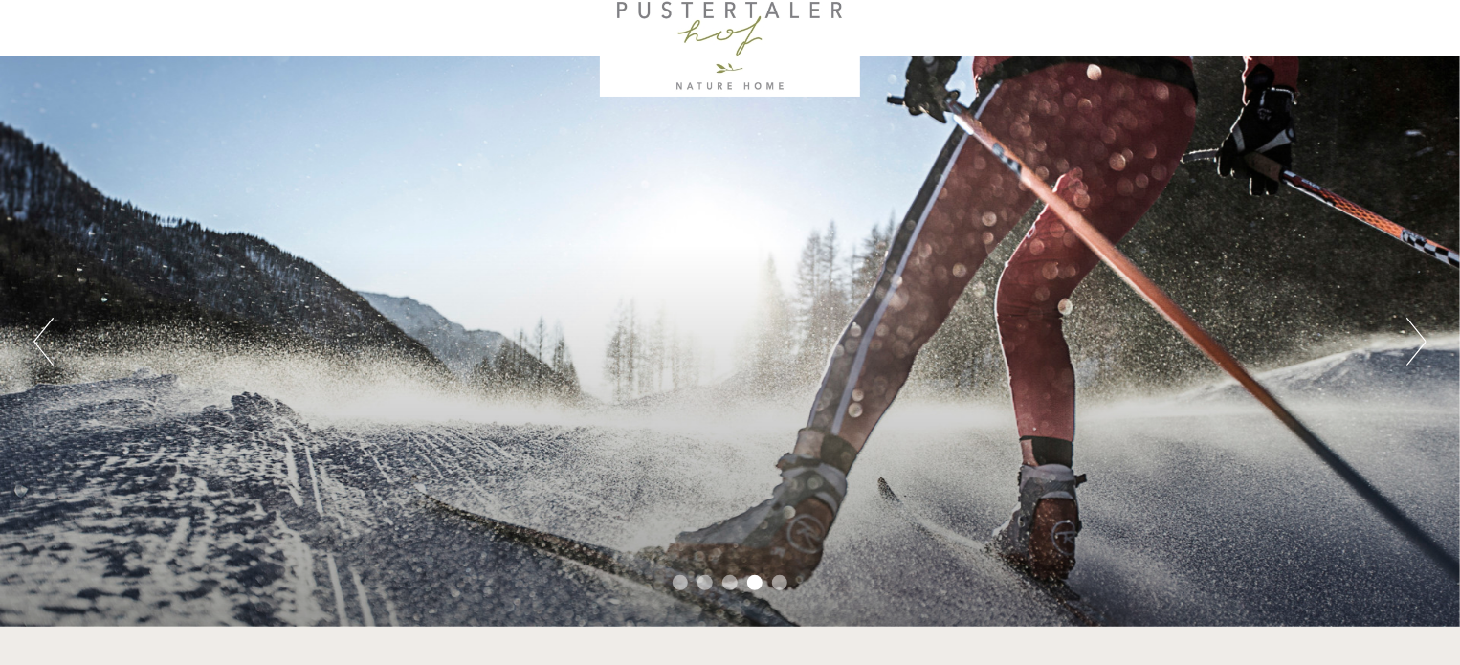
scroll to position [0, 0]
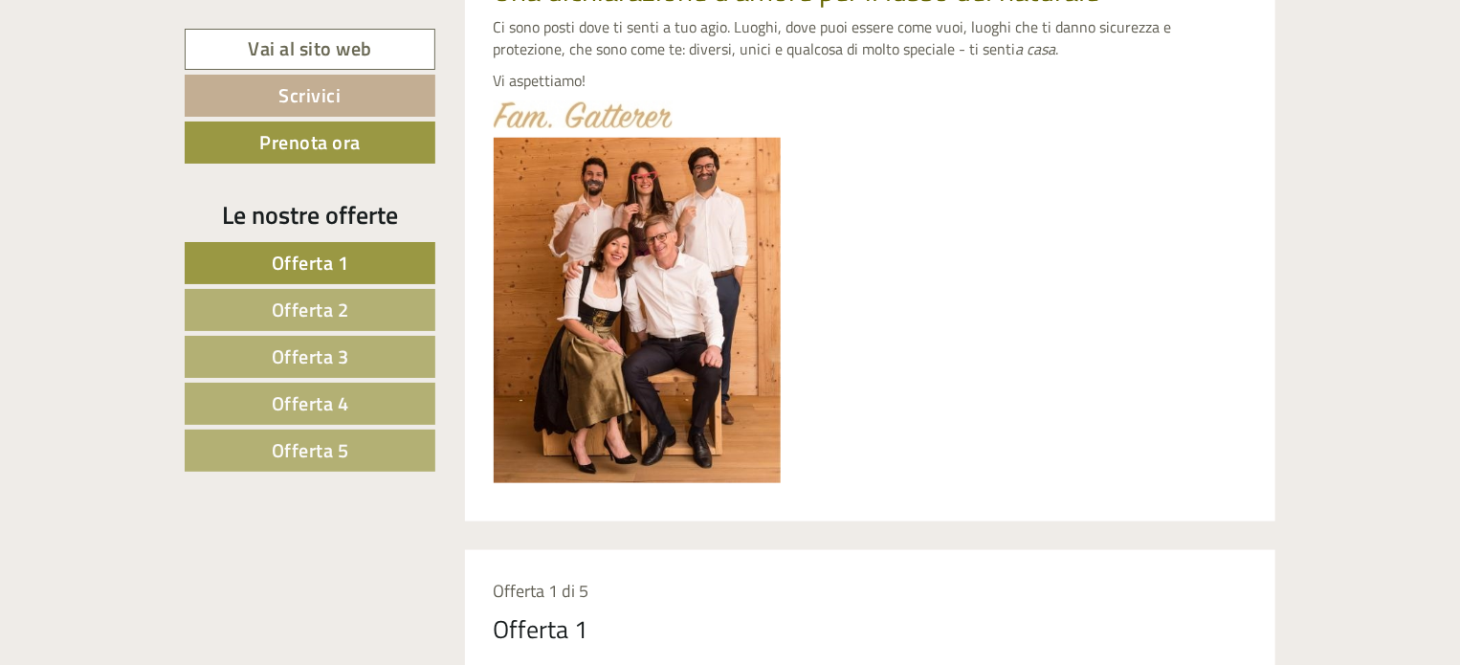
scroll to position [945, 0]
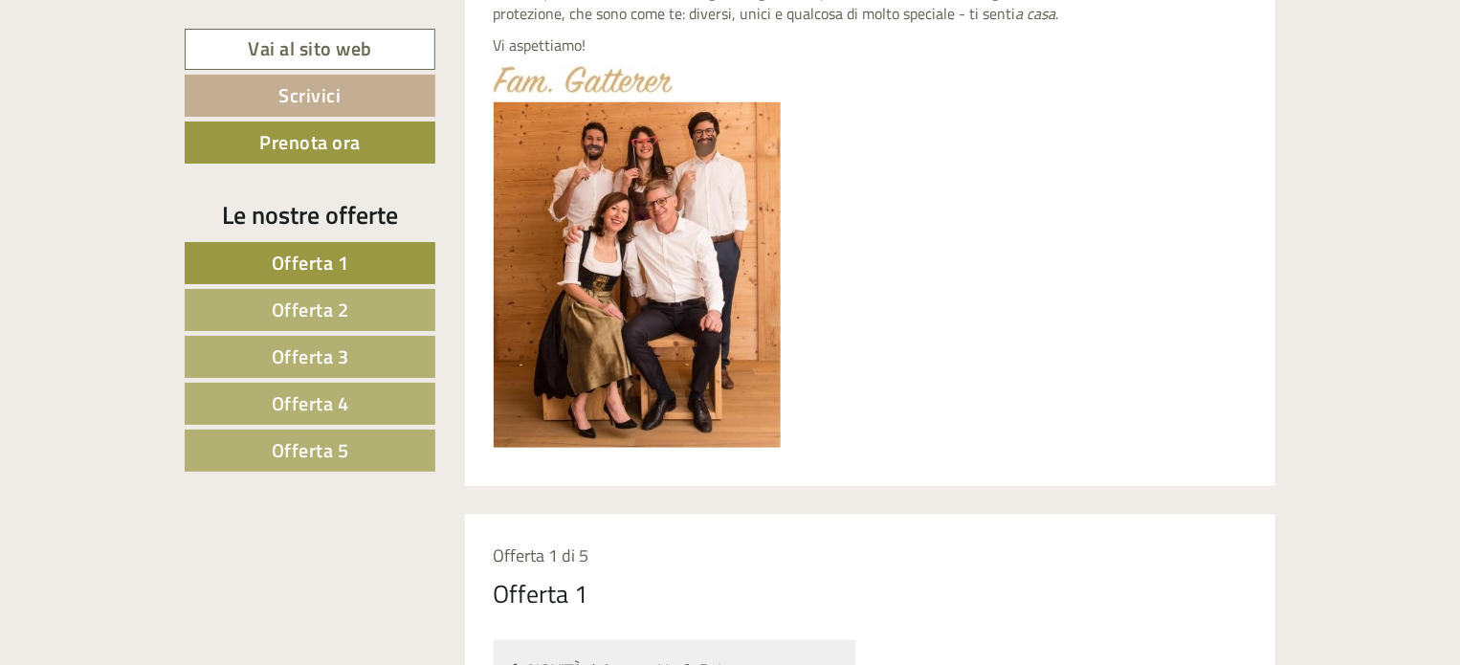
click at [344, 455] on span "Offerta 5" at bounding box center [310, 450] width 77 height 30
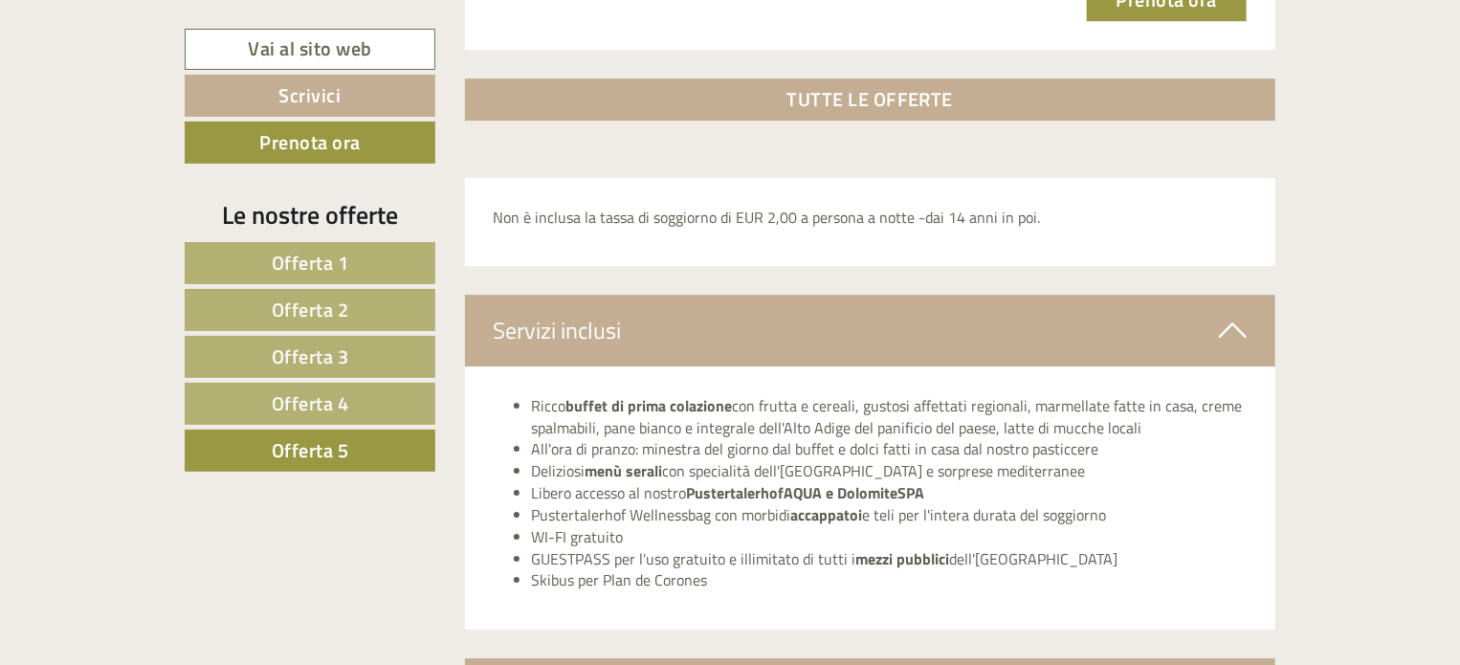
scroll to position [2929, 0]
click at [332, 41] on link "Vai al sito web" at bounding box center [310, 49] width 251 height 41
